Goal: Download file/media

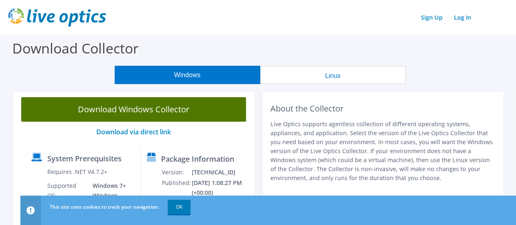
click at [187, 100] on link "Download Windows Collector" at bounding box center [133, 109] width 225 height 24
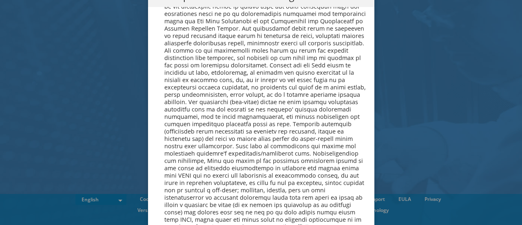
scroll to position [3083, 0]
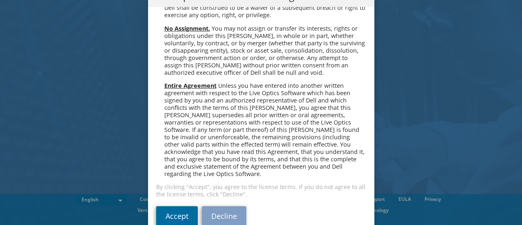
click at [170, 206] on link "Accept" at bounding box center [177, 216] width 42 height 20
